Goal: Transaction & Acquisition: Purchase product/service

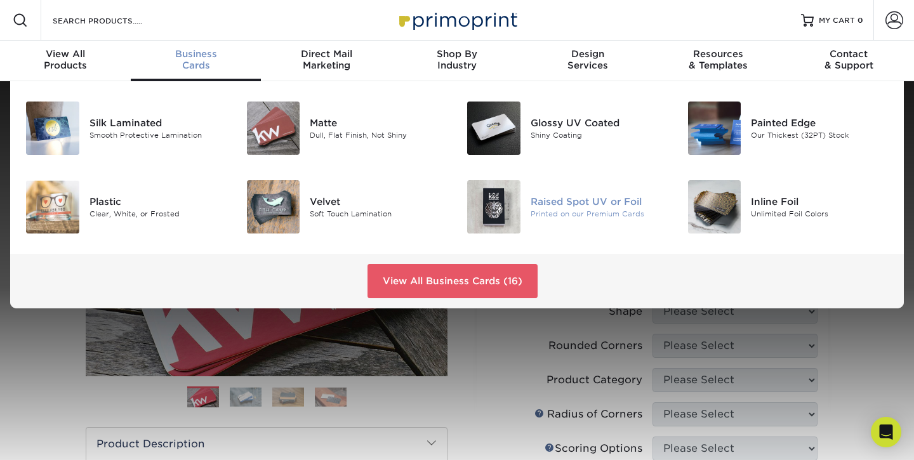
click at [581, 203] on div "Raised Spot UV or Foil" at bounding box center [599, 201] width 138 height 14
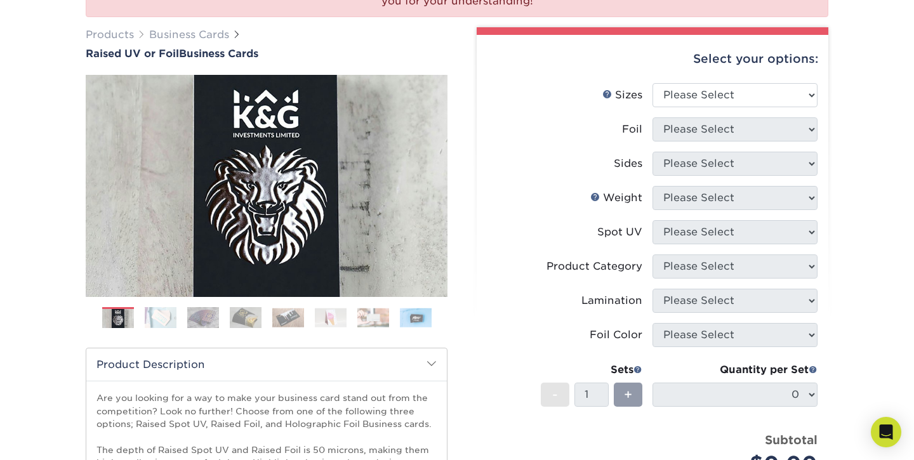
scroll to position [168, 0]
click at [172, 317] on img at bounding box center [161, 317] width 32 height 22
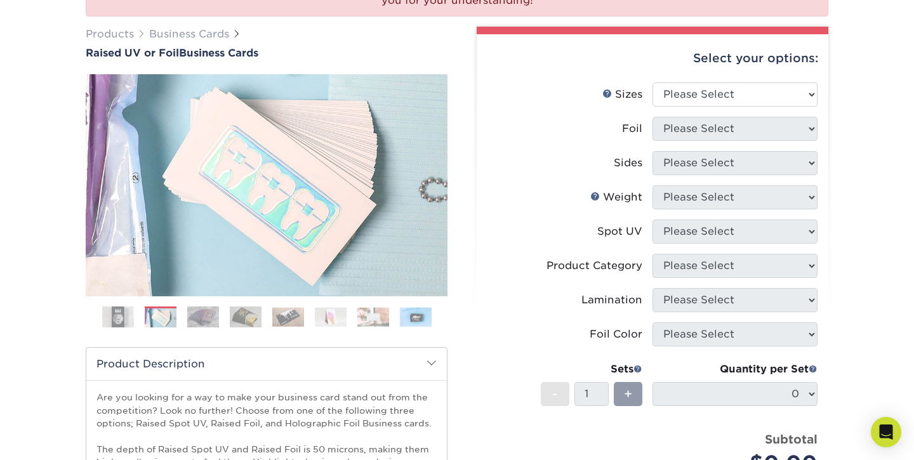
click at [284, 316] on img at bounding box center [288, 317] width 32 height 20
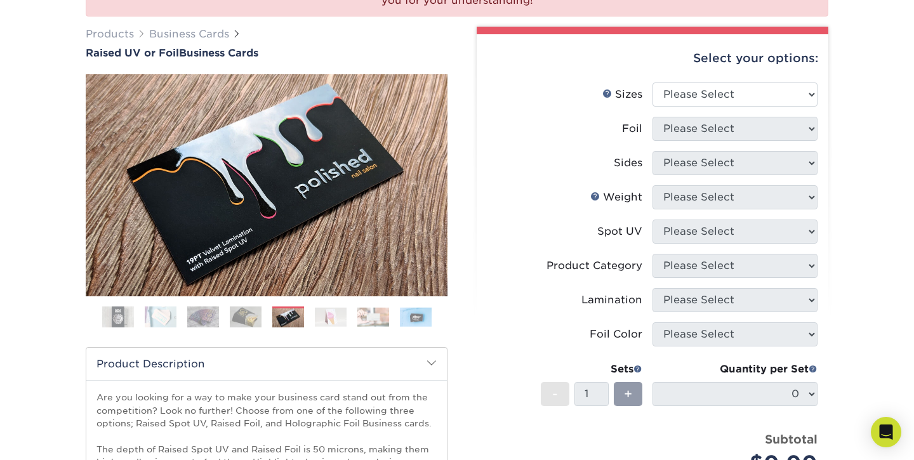
click at [252, 319] on img at bounding box center [246, 317] width 32 height 22
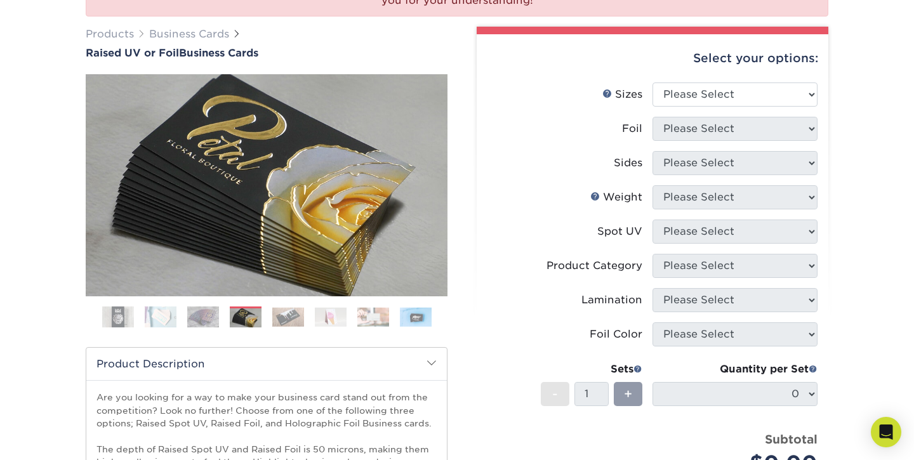
click at [347, 325] on ol at bounding box center [267, 321] width 362 height 30
click at [364, 324] on img at bounding box center [373, 317] width 32 height 20
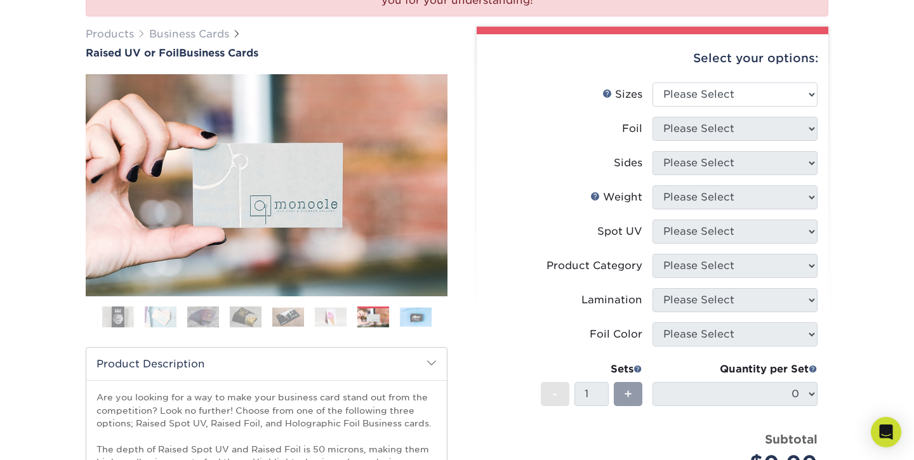
click at [423, 316] on img at bounding box center [416, 317] width 32 height 20
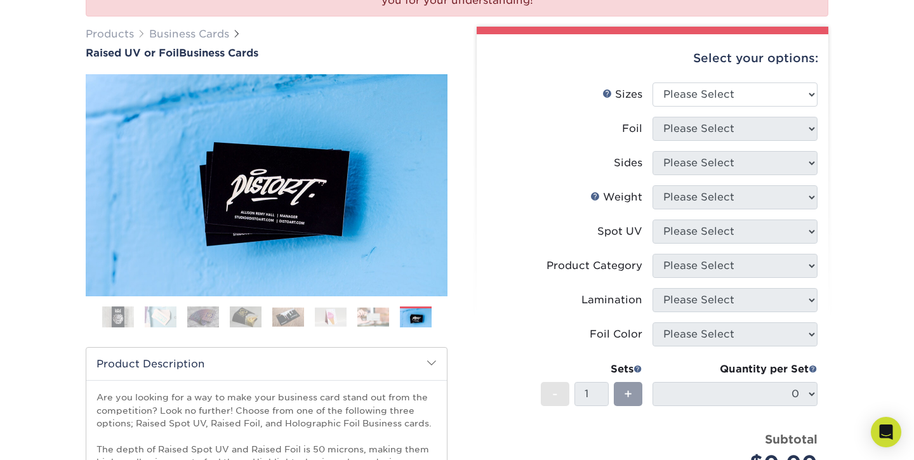
click at [324, 322] on img at bounding box center [331, 317] width 32 height 20
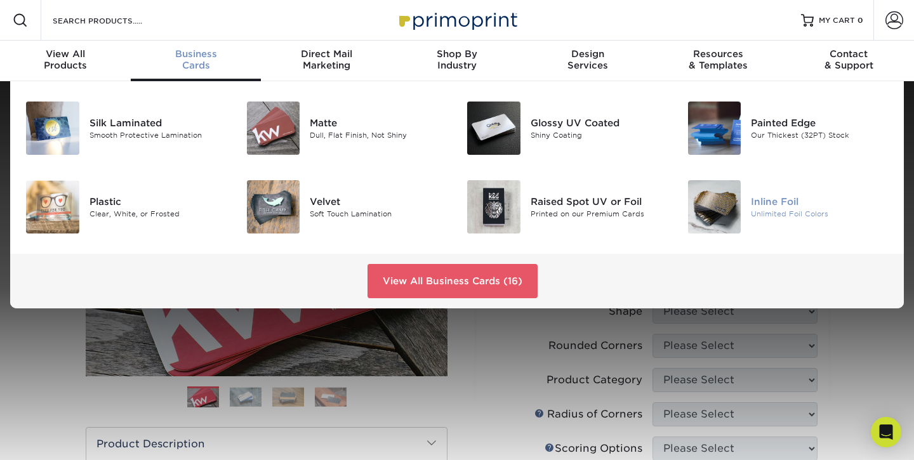
click at [776, 193] on div "Inline Foil Unlimited Foil Colors" at bounding box center [824, 206] width 147 height 53
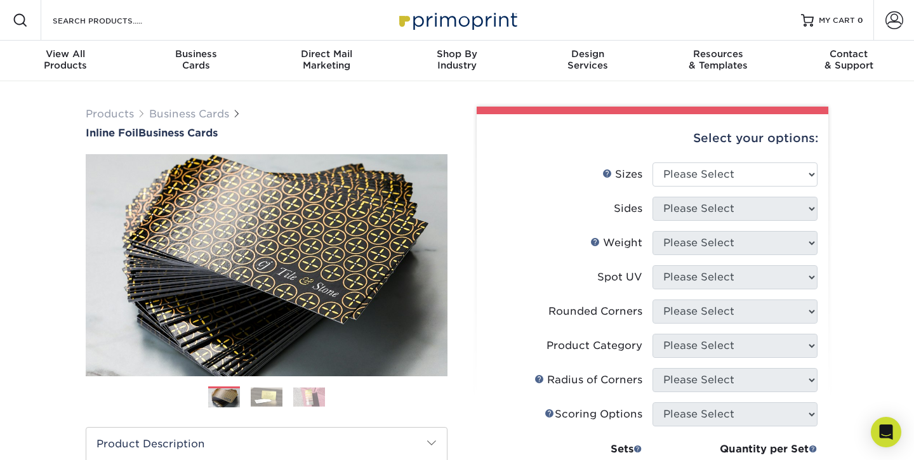
click at [266, 394] on img at bounding box center [267, 397] width 32 height 20
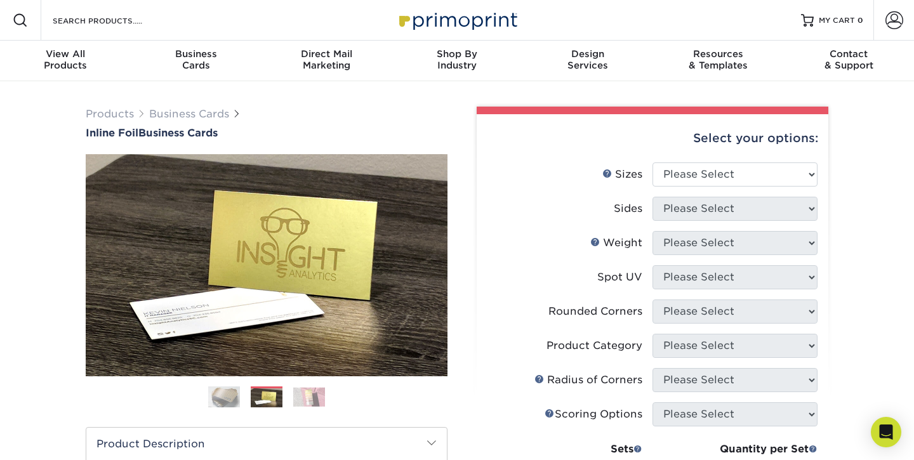
click at [300, 400] on img at bounding box center [309, 397] width 32 height 20
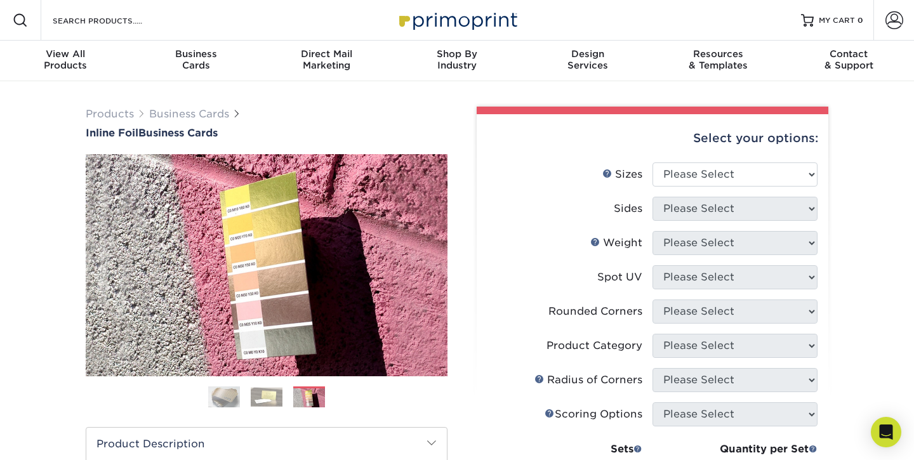
click at [226, 390] on img at bounding box center [224, 397] width 32 height 32
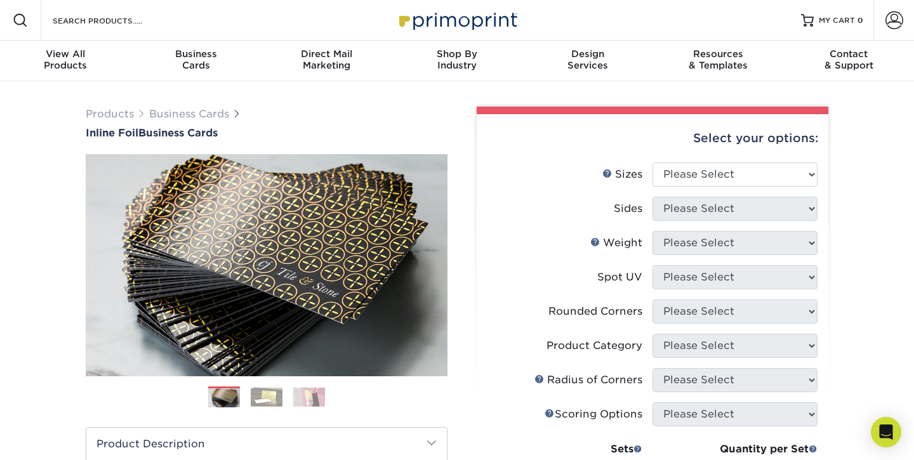
click at [256, 392] on img at bounding box center [267, 397] width 32 height 20
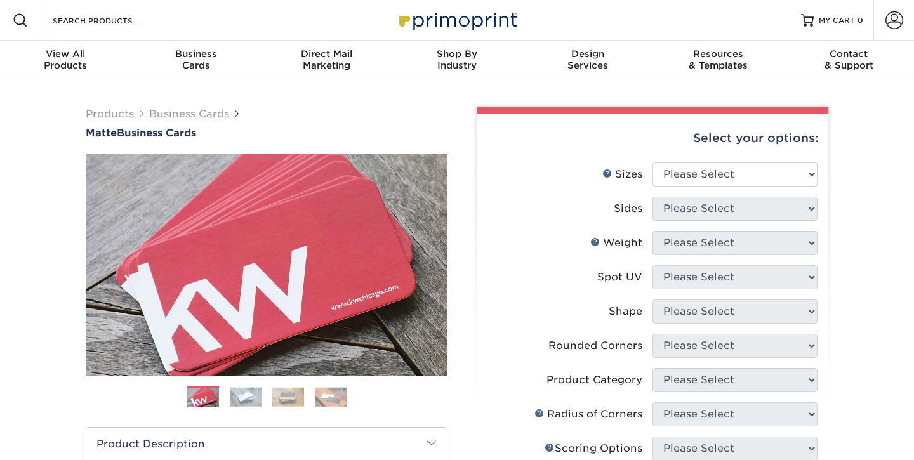
click at [290, 393] on img at bounding box center [288, 397] width 32 height 20
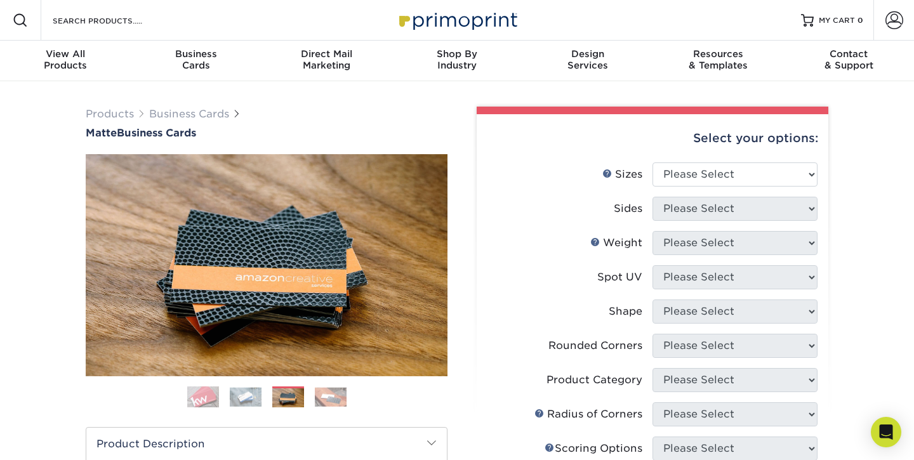
click at [327, 400] on img at bounding box center [331, 397] width 32 height 20
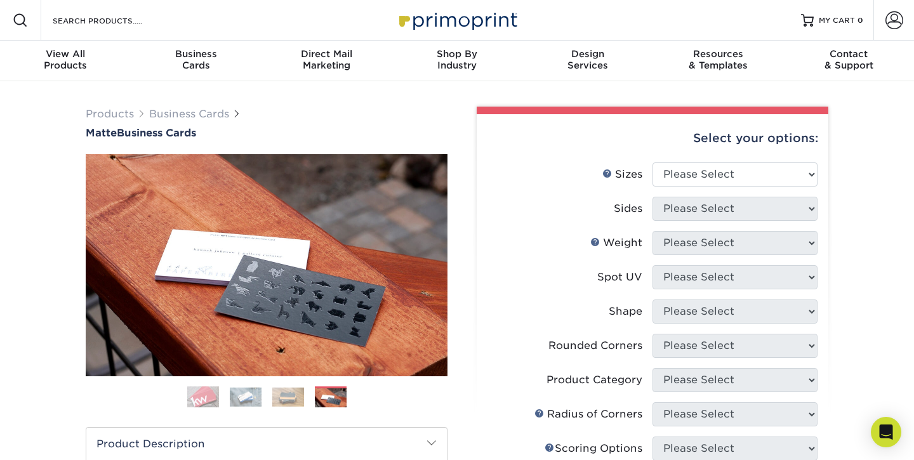
click at [241, 393] on img at bounding box center [246, 397] width 32 height 20
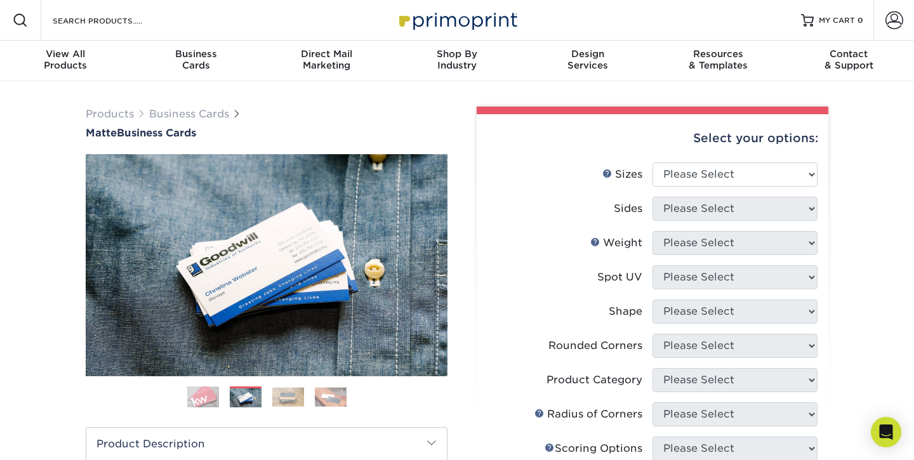
click at [328, 394] on img at bounding box center [331, 397] width 32 height 20
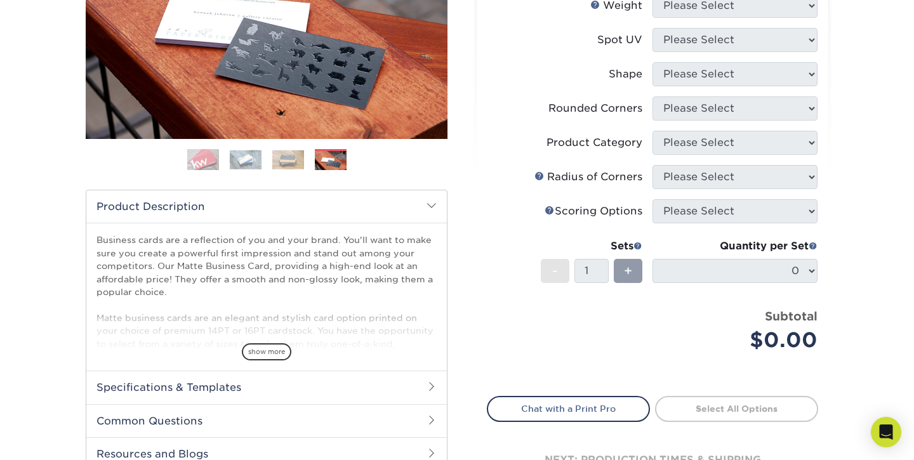
scroll to position [244, 0]
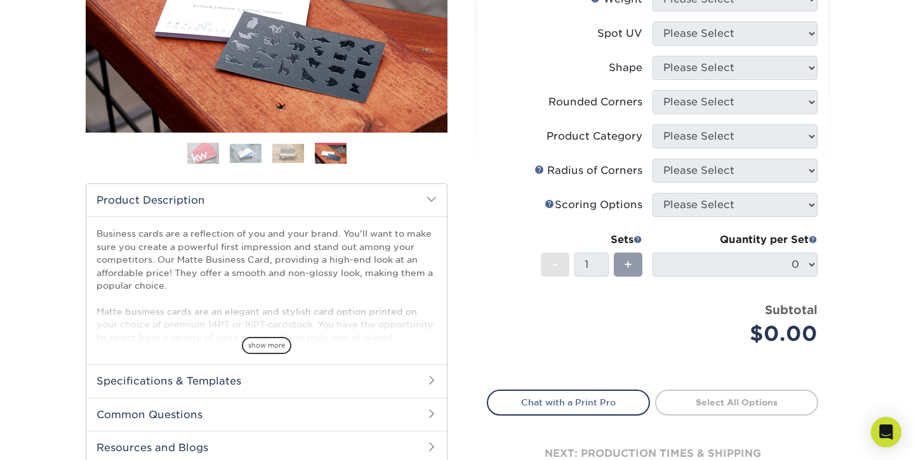
click at [237, 370] on h2 "Specifications & Templates" at bounding box center [266, 380] width 360 height 33
click at [256, 352] on span "show more" at bounding box center [266, 345] width 49 height 17
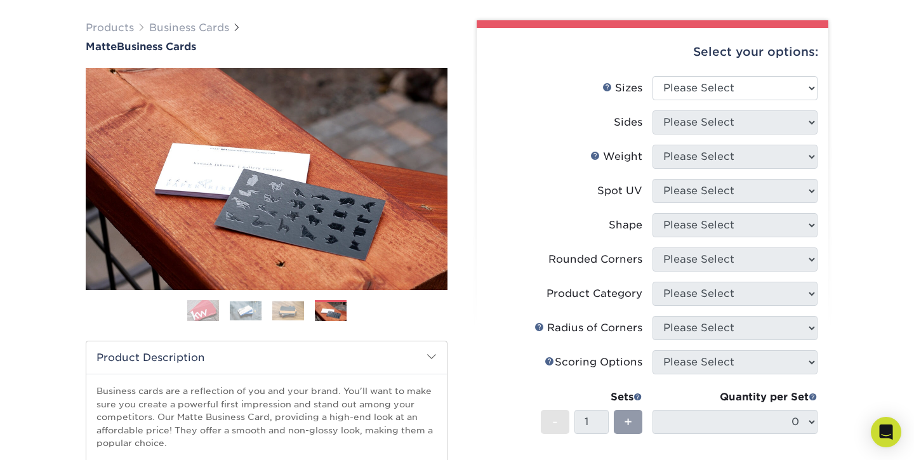
scroll to position [69, 0]
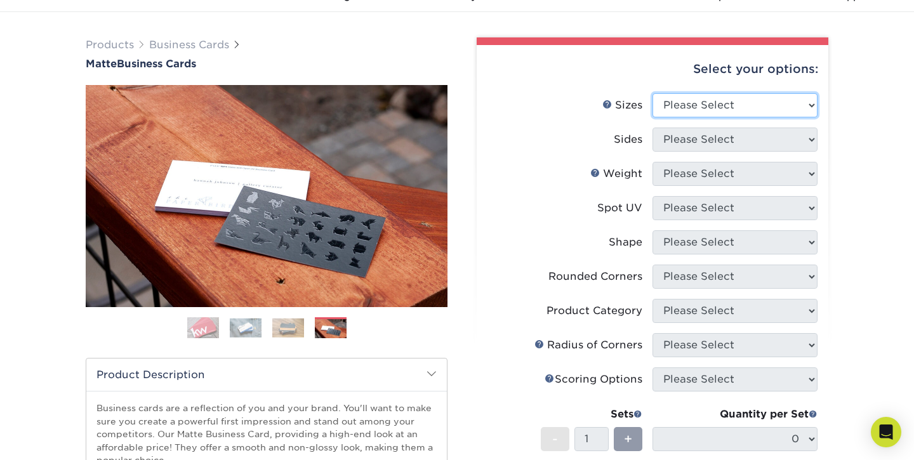
click at [775, 107] on select "Please Select 1.5" x 3.5" - Mini 1.75" x 3.5" - Mini 2" x 2" - Square 2" x 3" -…" at bounding box center [734, 105] width 165 height 24
select select "2.00x3.50"
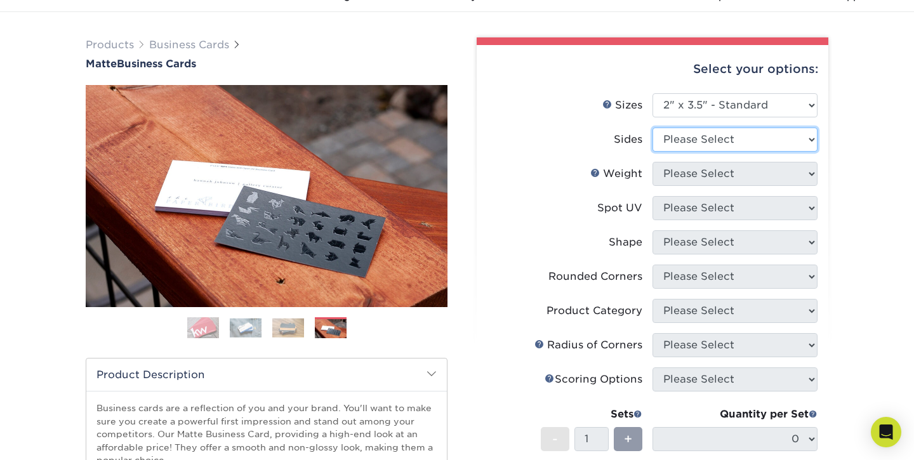
click at [752, 142] on select "Please Select Print Both Sides Print Front Only" at bounding box center [734, 140] width 165 height 24
select select "13abbda7-1d64-4f25-8bb2-c179b224825d"
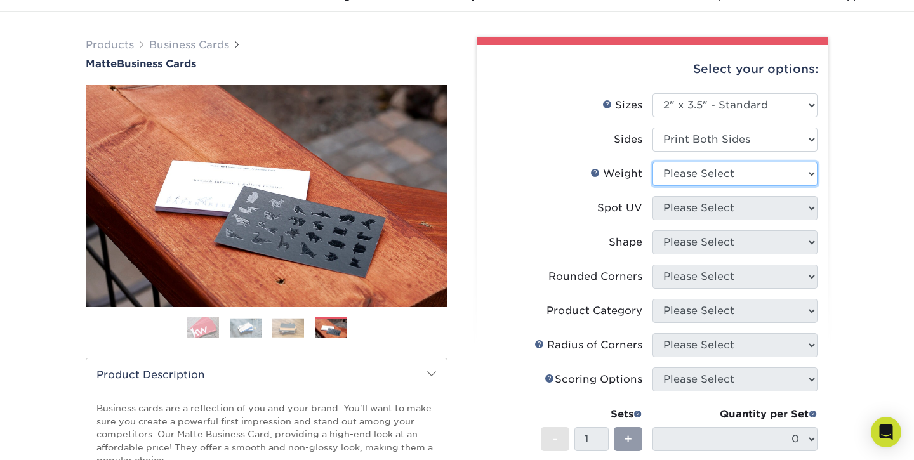
click at [727, 181] on select "Please Select 16PT 14PT" at bounding box center [734, 174] width 165 height 24
select select "14PT"
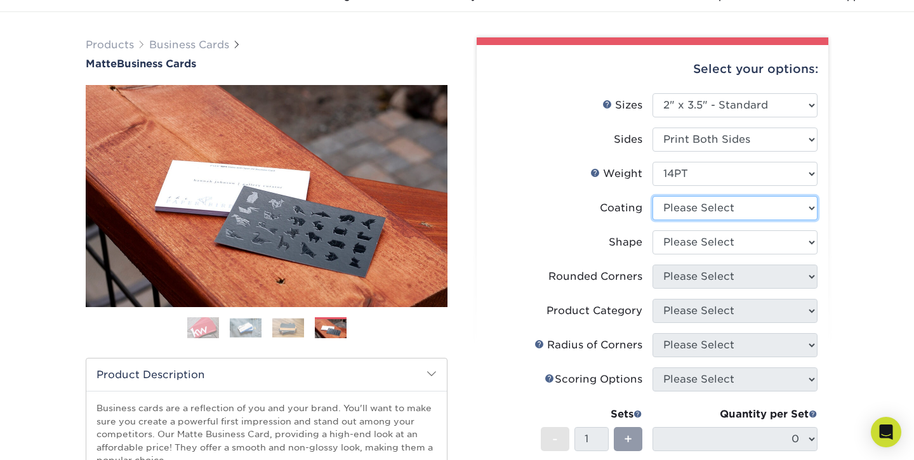
click at [714, 206] on select at bounding box center [734, 208] width 165 height 24
select select "121bb7b5-3b4d-429f-bd8d-bbf80e953313"
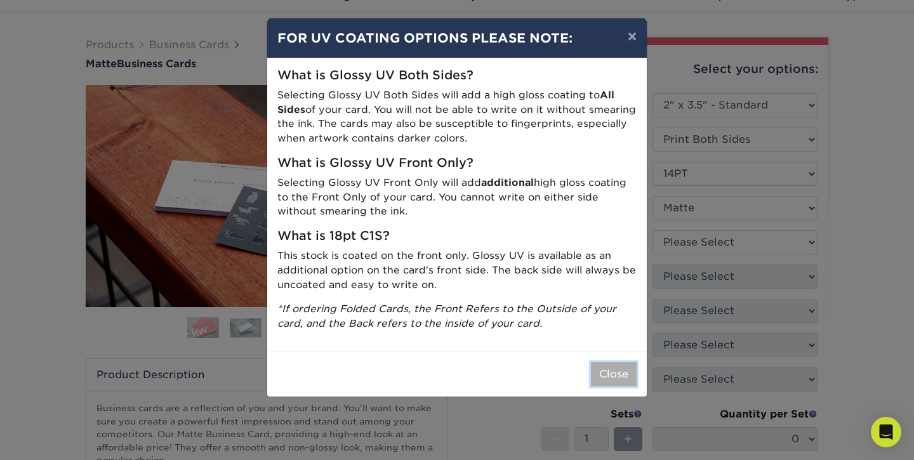
click at [619, 376] on button "Close" at bounding box center [614, 374] width 46 height 24
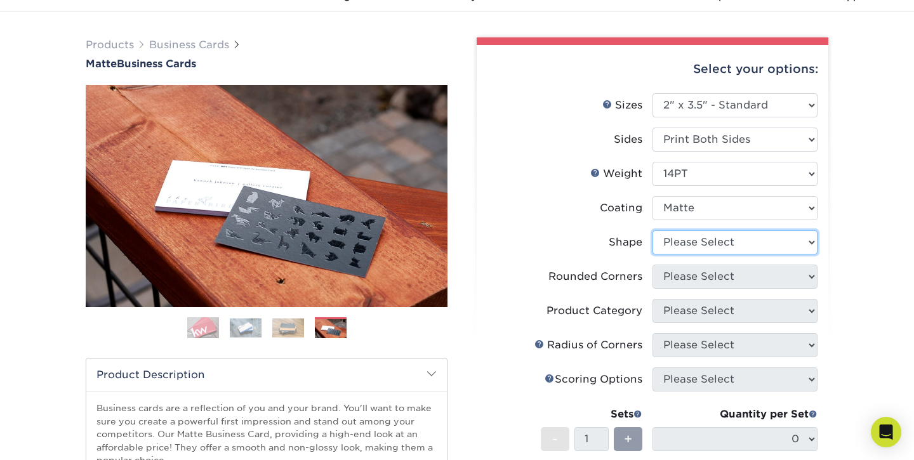
click at [713, 239] on select "Please Select Standard" at bounding box center [734, 242] width 165 height 24
select select "standard"
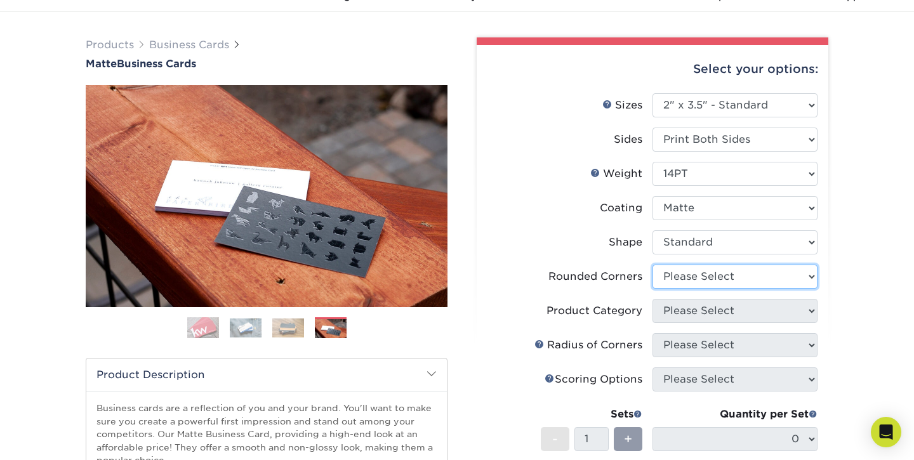
click at [721, 284] on select "Please Select Yes - Round 2 Corners Yes - Round 4 Corners No" at bounding box center [734, 277] width 165 height 24
select select "0"
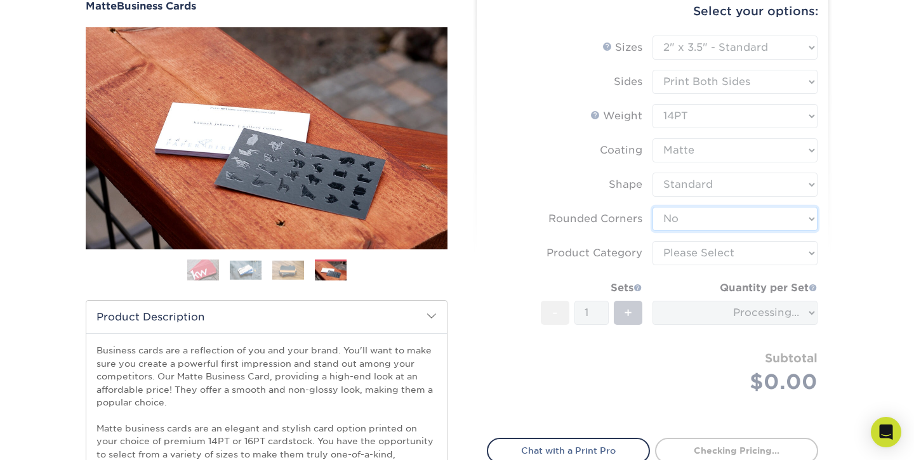
scroll to position [128, 0]
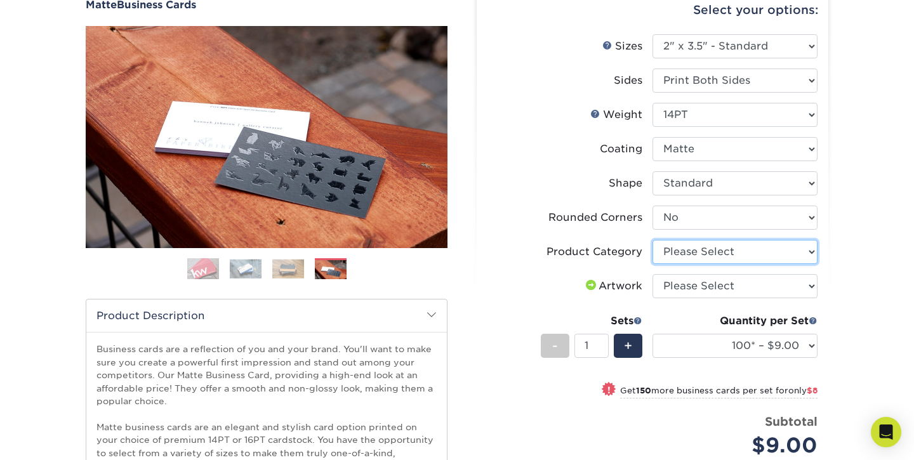
click at [726, 253] on select "Please Select Business Cards" at bounding box center [734, 252] width 165 height 24
select select "3b5148f1-0588-4f88-a218-97bcfdce65c1"
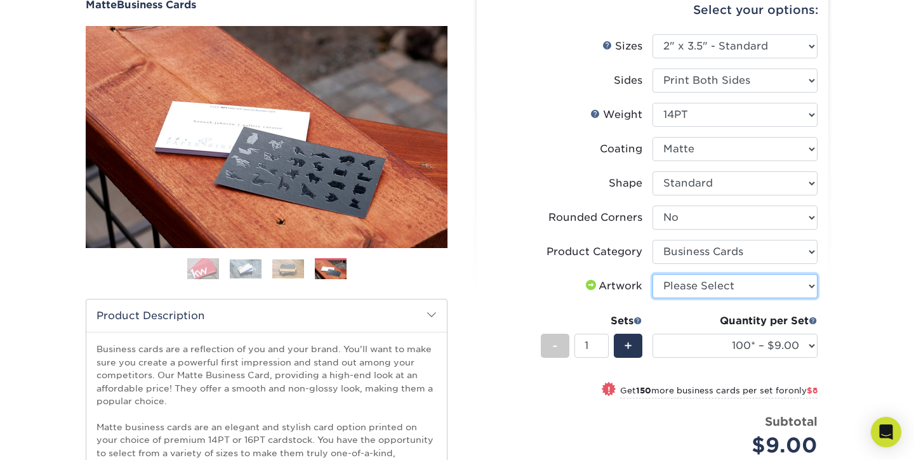
click at [753, 287] on select "Please Select I will upload files I need a design - $100" at bounding box center [734, 286] width 165 height 24
select select "upload"
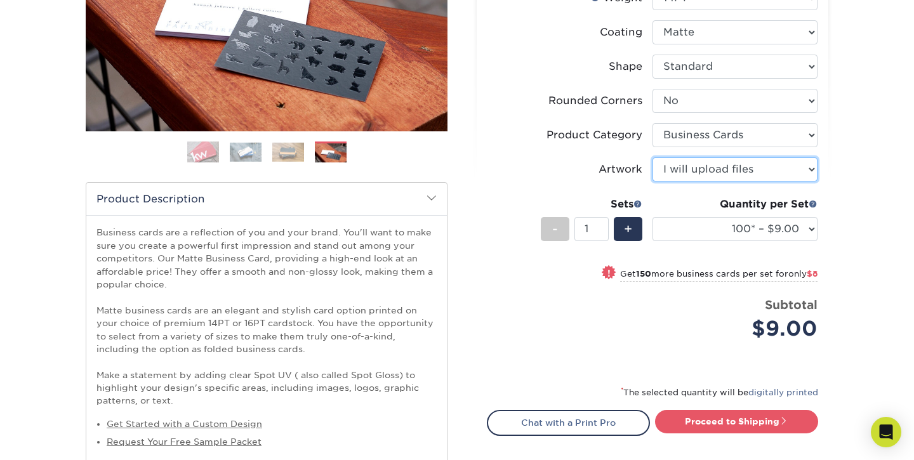
scroll to position [243, 0]
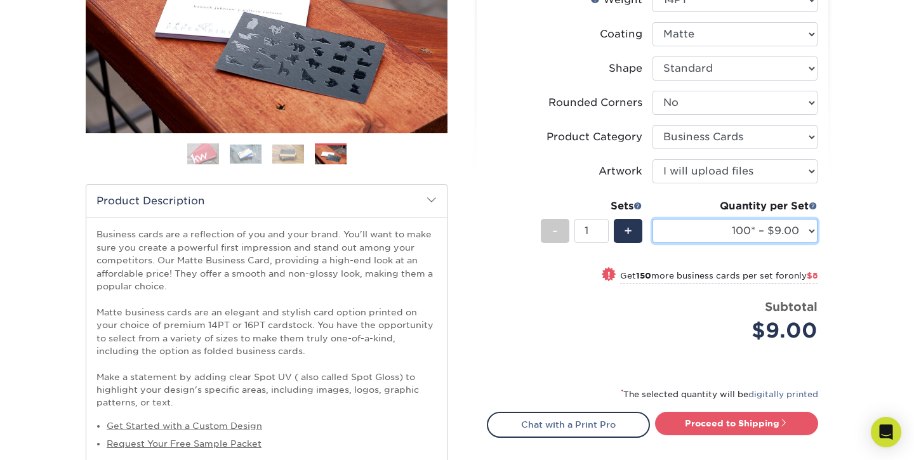
click at [776, 235] on select "100* – $9.00 250* – $17.00 500 – $33.00 1000 – $42.00 2500 – $75.00 5000 – $143…" at bounding box center [734, 231] width 165 height 24
select select "250* – $17.00"
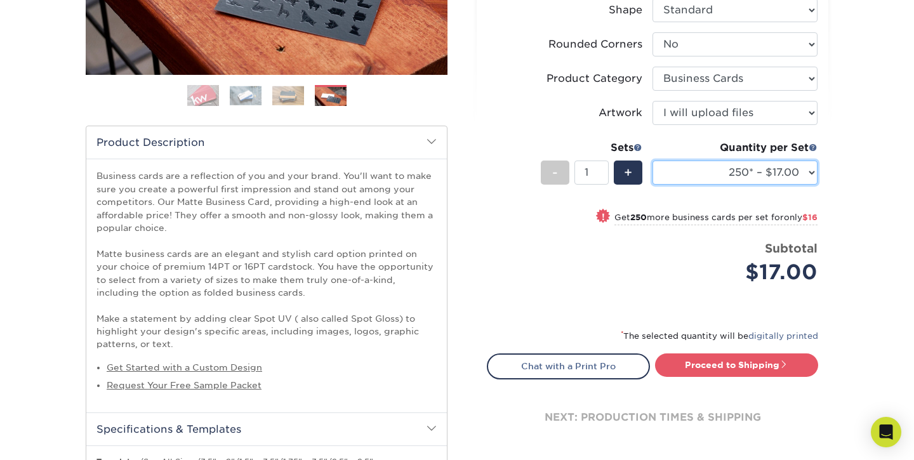
scroll to position [303, 0]
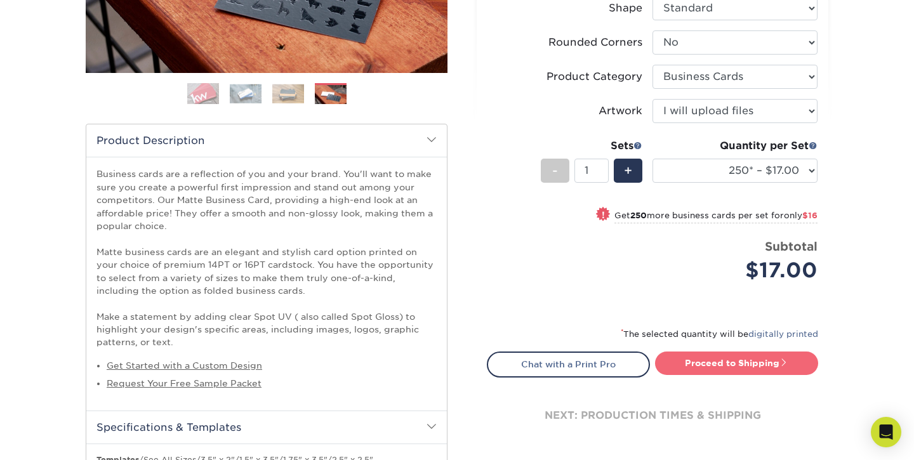
click at [713, 362] on link "Proceed to Shipping" at bounding box center [736, 363] width 163 height 23
type input "Set 1"
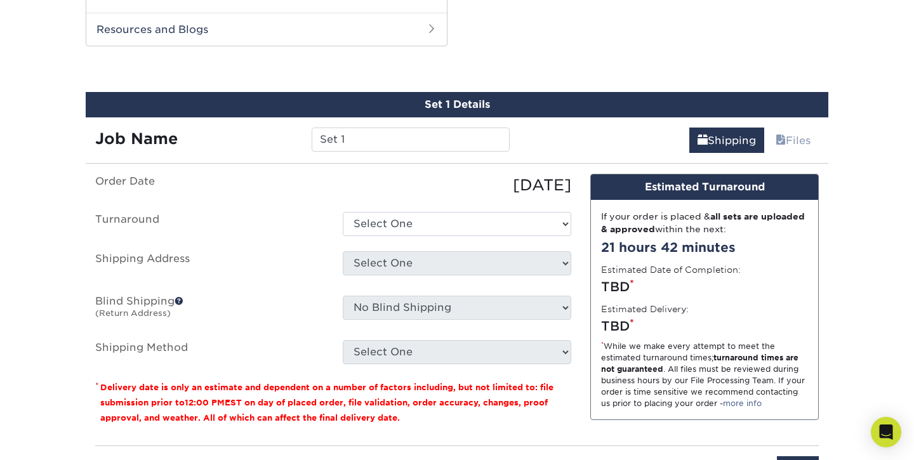
scroll to position [991, 0]
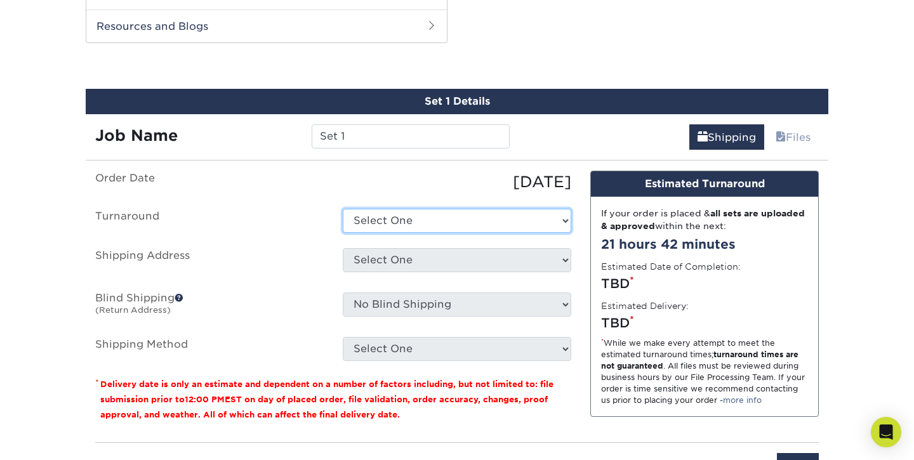
click at [470, 224] on select "Select One 2-4 Business Days 2 Day Next Business Day" at bounding box center [457, 221] width 228 height 24
select select "56f96fba-ecd4-4e1b-a4a4-6bff8fef1ff9"
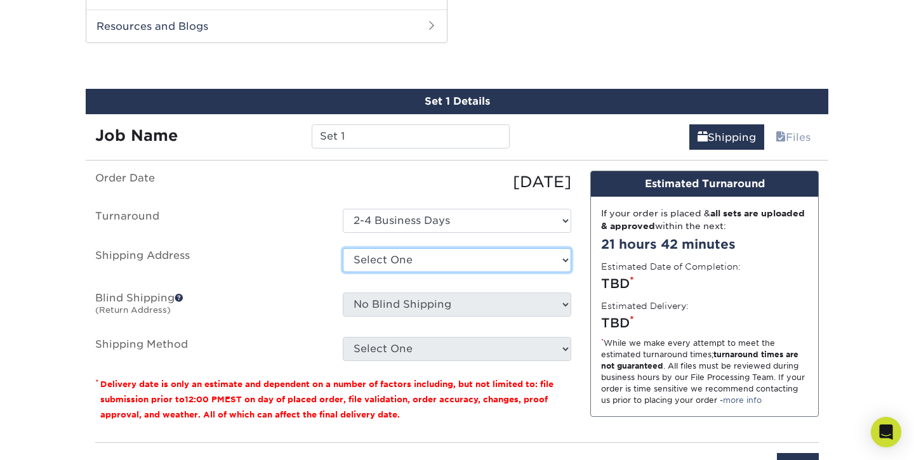
click at [467, 266] on select "Select One + Add New Address - Login" at bounding box center [457, 260] width 228 height 24
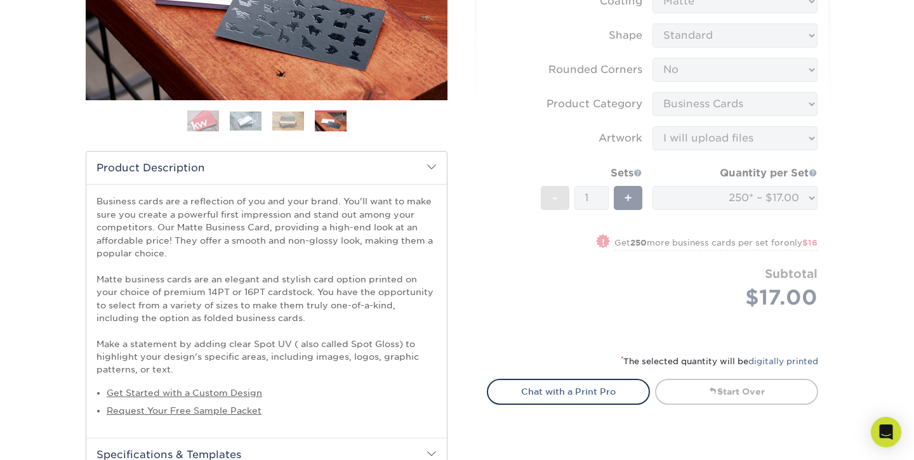
scroll to position [270, 0]
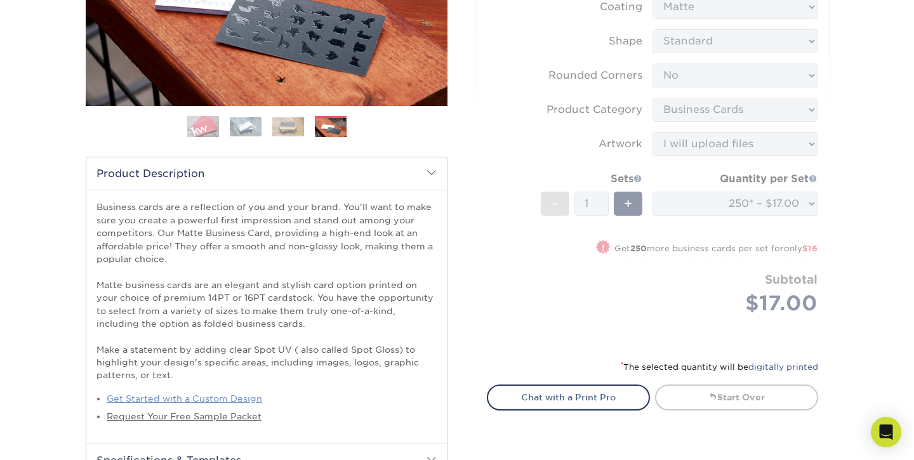
click at [200, 398] on link "Get Started with a Custom Design" at bounding box center [184, 398] width 155 height 10
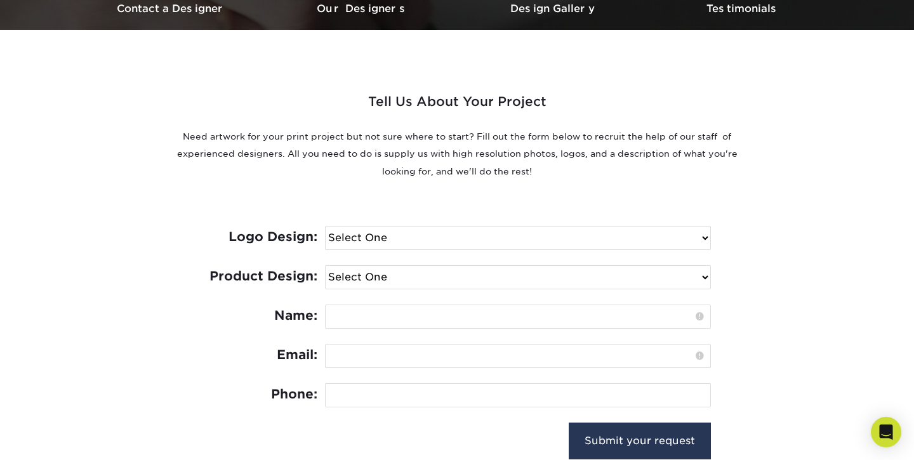
scroll to position [415, 0]
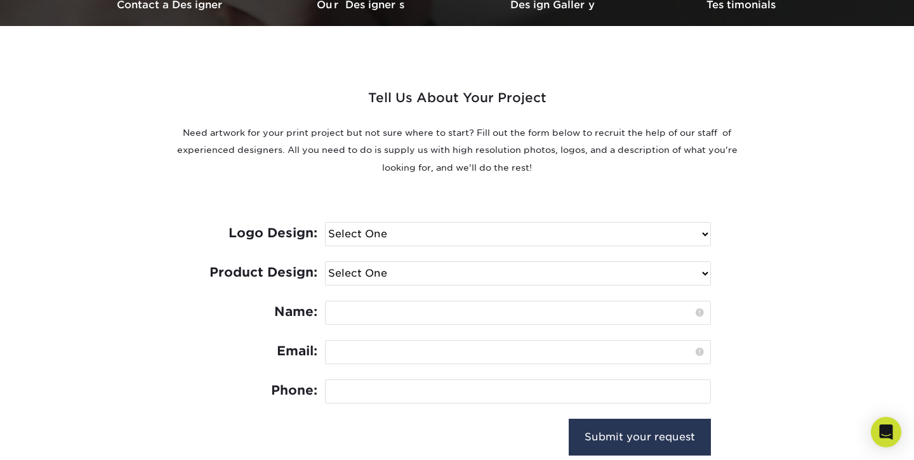
click at [430, 239] on select "Select One I need a logo design: $300 No thank you" at bounding box center [518, 234] width 385 height 23
select select "No Logo"
click at [411, 271] on select "Select One Logo Design Only Design Edits Banner Design: $50.00 Bookmark Design:…" at bounding box center [518, 273] width 385 height 23
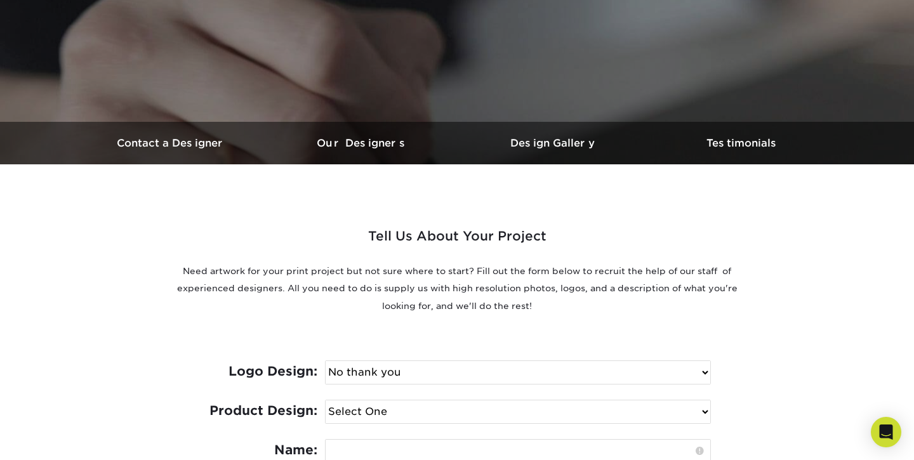
scroll to position [223, 0]
